Goal: Task Accomplishment & Management: Complete application form

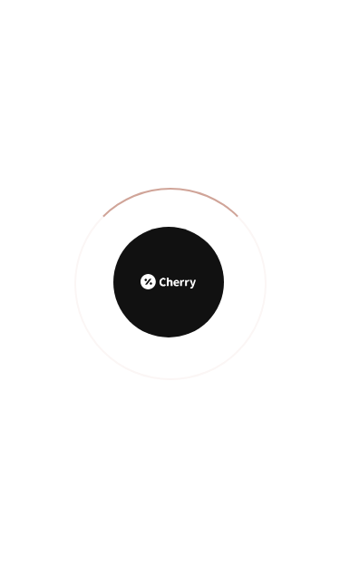
scroll to position [450, 0]
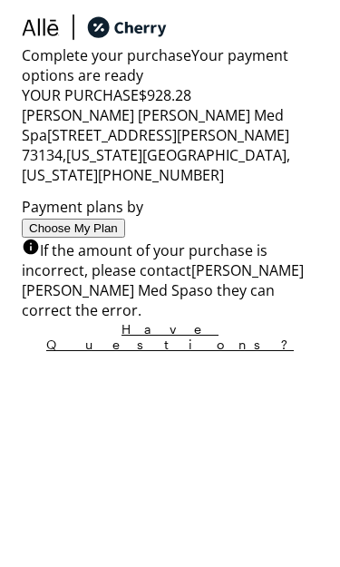
click at [125, 238] on button "Choose My Plan" at bounding box center [74, 228] width 104 height 19
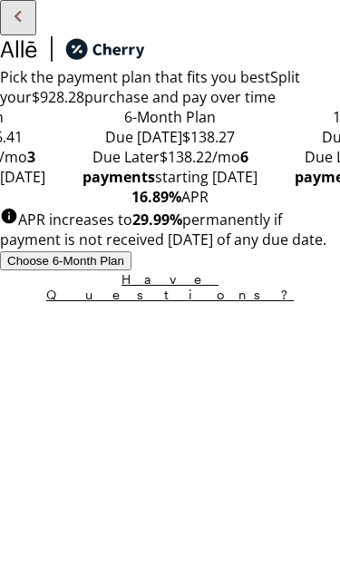
click at [160, 167] on span "Due Later" at bounding box center [126, 157] width 67 height 20
click at [171, 147] on div at bounding box center [170, 147] width 212 height 0
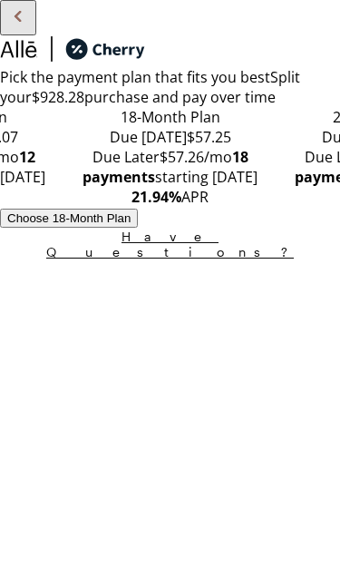
scroll to position [3, 0]
click at [203, 207] on div "Due [DATE] $79.07 Due Later $79.19/mo 12 payments starting [DATE] 20.99% APR" at bounding box center [170, 167] width 212 height 80
click at [138, 228] on button "Choose 12 -Month Plan" at bounding box center [69, 218] width 138 height 19
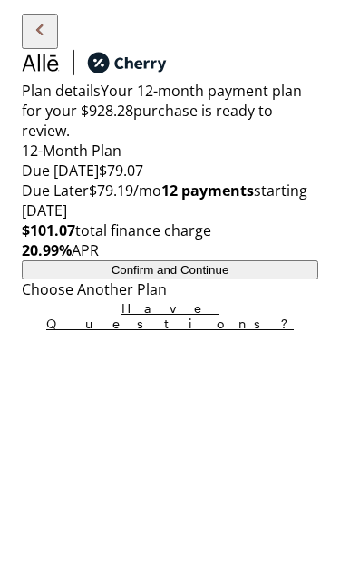
click at [281, 280] on button "Confirm and Continue" at bounding box center [170, 270] width 297 height 19
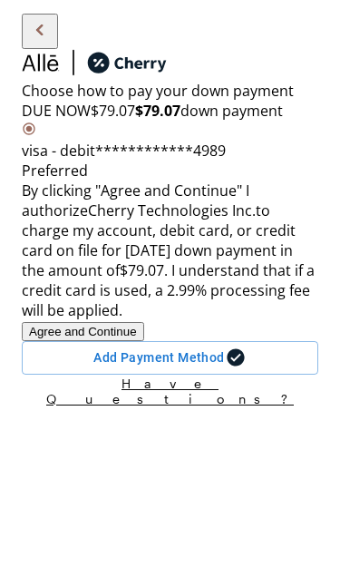
click at [144, 341] on button "Agree and Continue" at bounding box center [83, 331] width 123 height 19
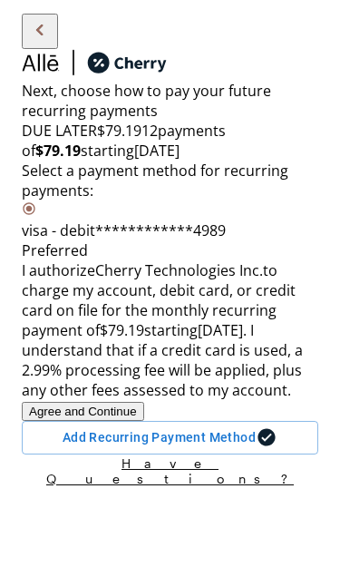
scroll to position [204, 0]
click at [144, 414] on button "Agree and Continue" at bounding box center [83, 411] width 123 height 19
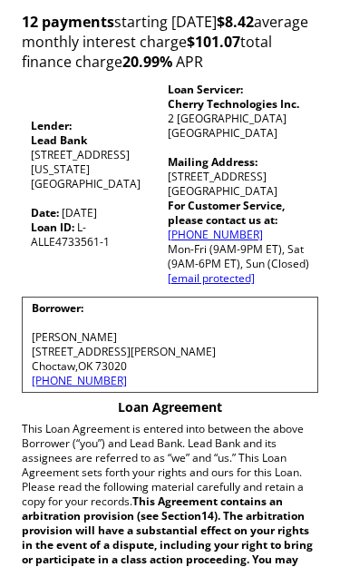
scroll to position [299, 0]
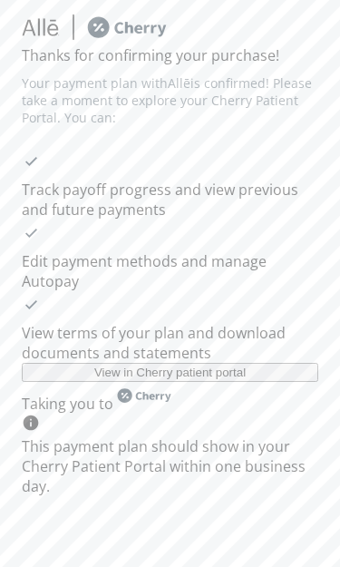
scroll to position [14, 0]
